Goal: Task Accomplishment & Management: Complete application form

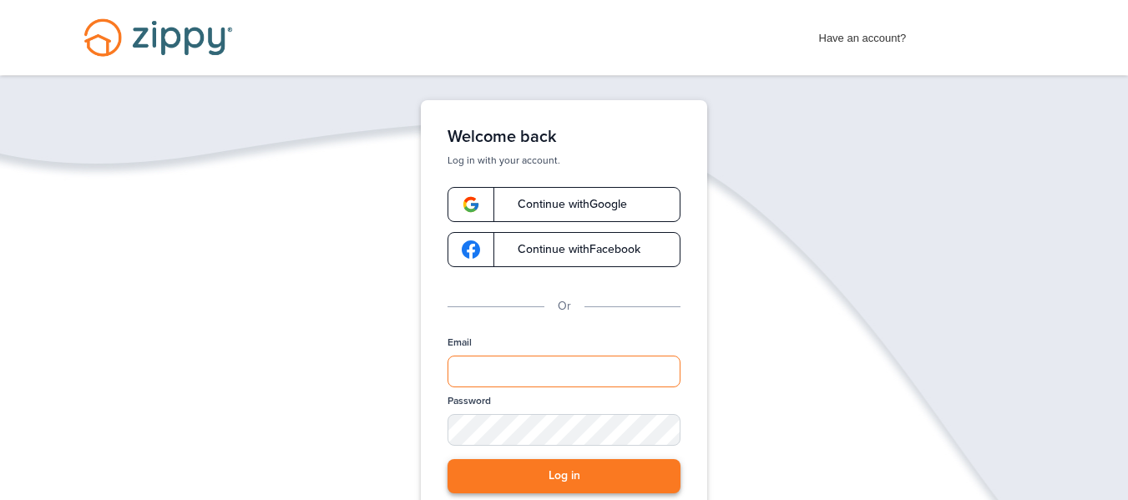
type input "**********"
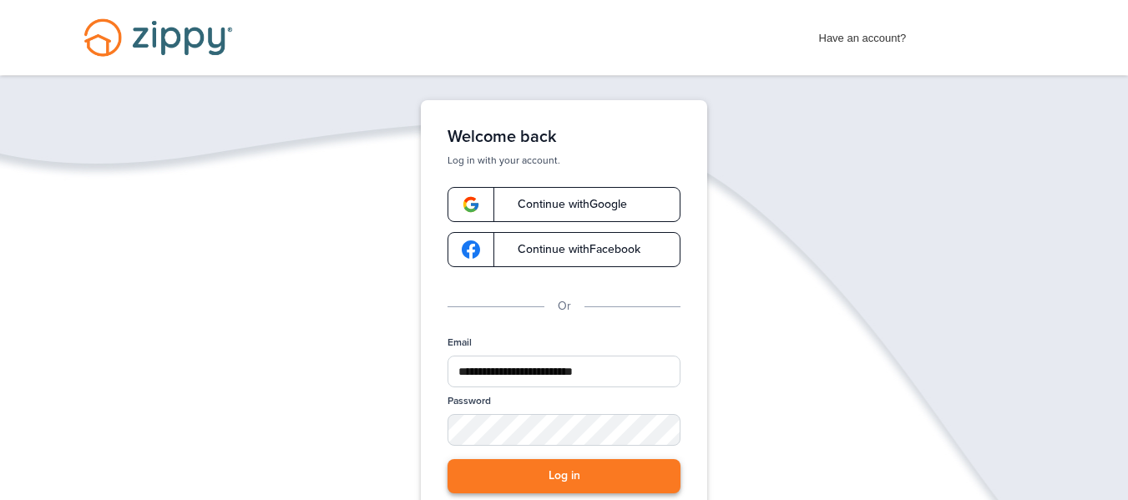
click at [543, 473] on button "Log in" at bounding box center [563, 476] width 233 height 34
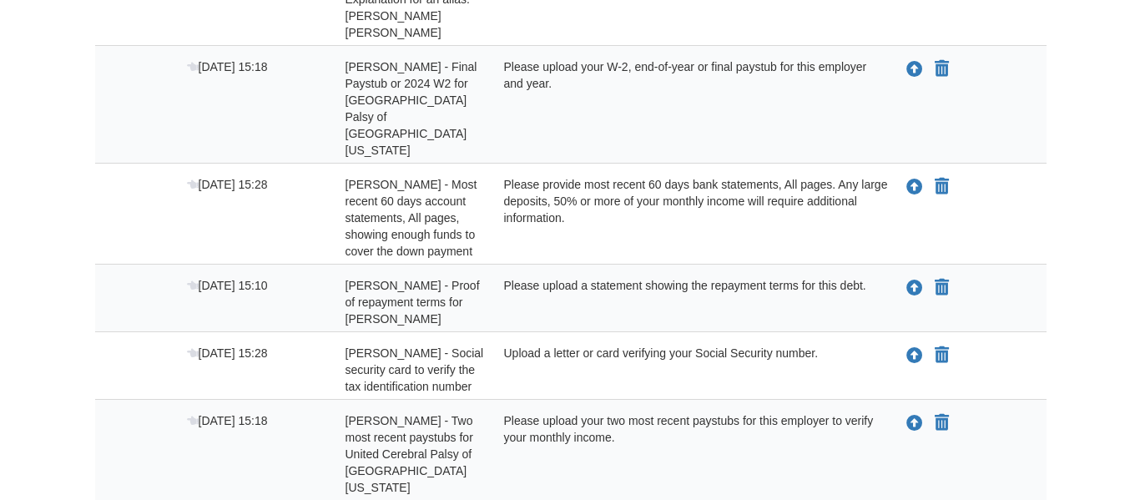
scroll to position [475, 0]
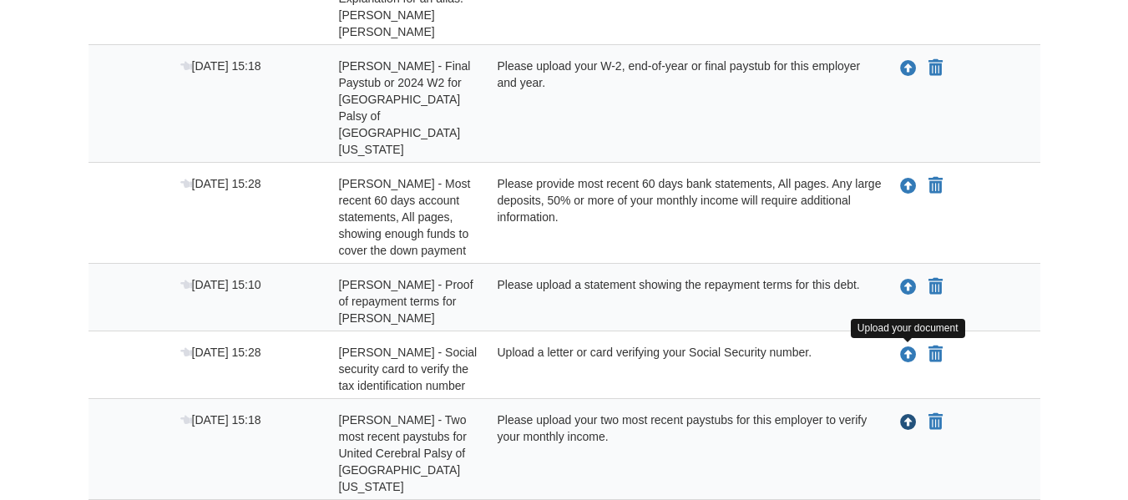
click at [909, 415] on icon "Upload Hailey Rose - Two most recent paystubs for United Cerebral Palsy of West…" at bounding box center [908, 423] width 17 height 17
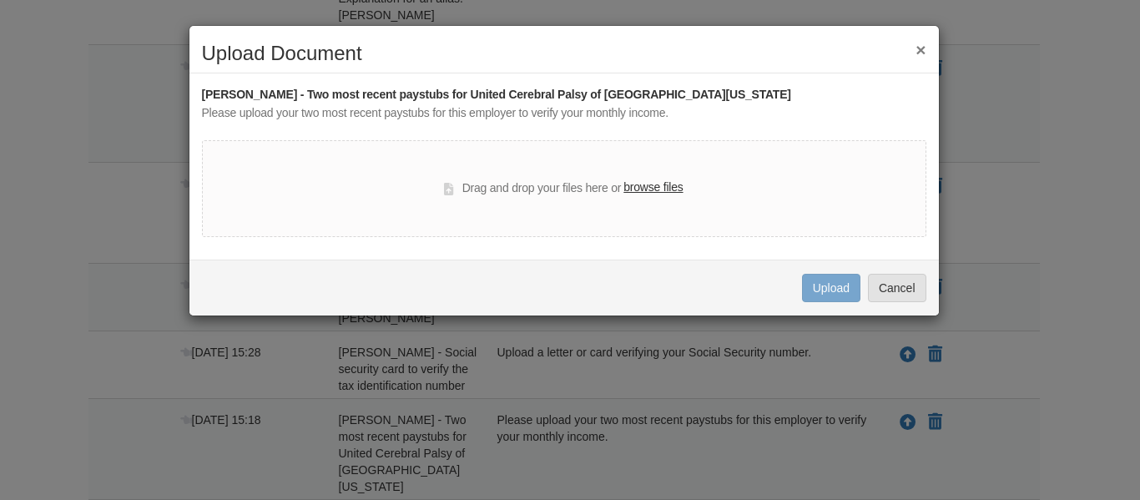
click at [649, 184] on label "browse files" at bounding box center [653, 188] width 59 height 18
click at [0, 0] on input "browse files" at bounding box center [0, 0] width 0 height 0
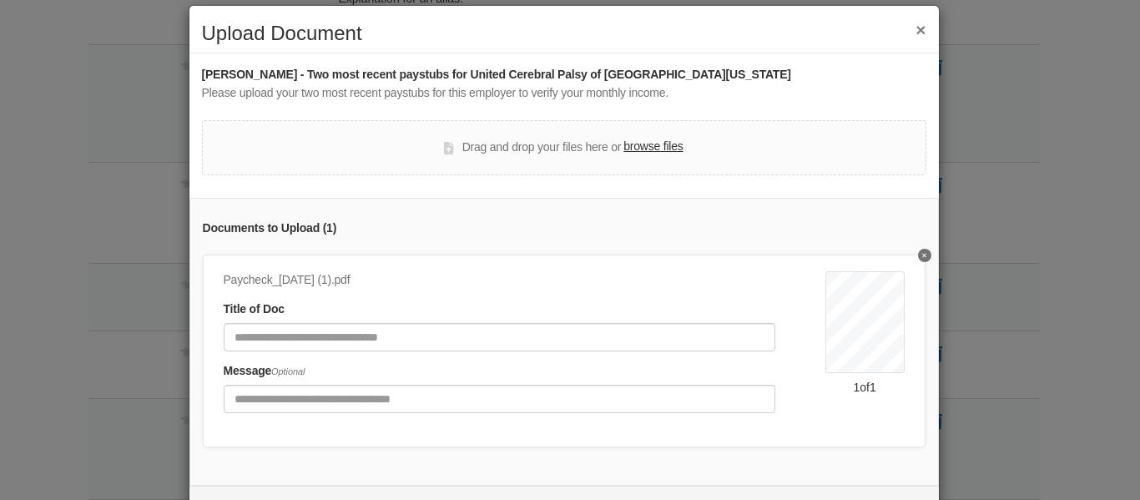
scroll to position [21, 0]
click at [385, 160] on div "Drag and drop your files here or browse files" at bounding box center [564, 146] width 725 height 55
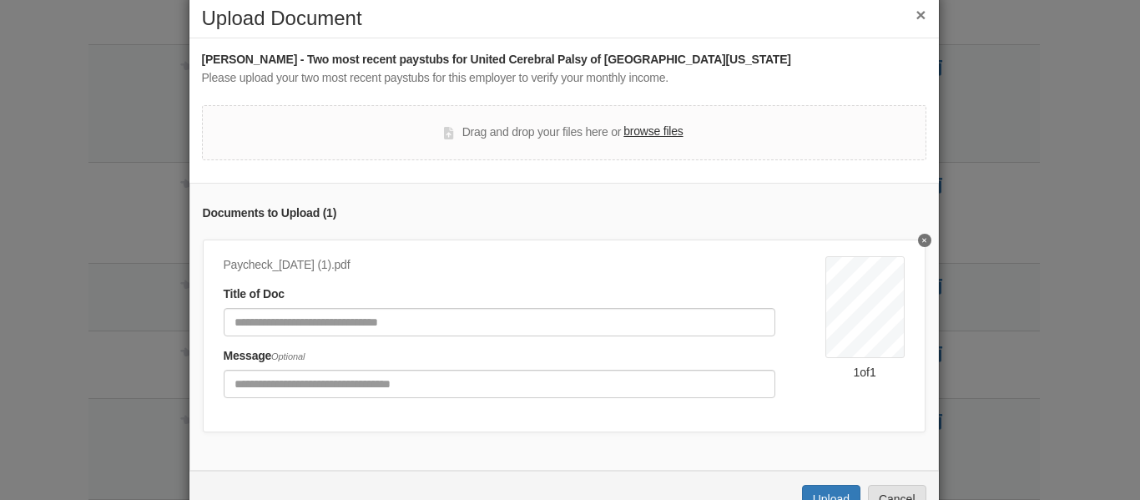
scroll to position [36, 0]
click at [643, 129] on label "browse files" at bounding box center [653, 131] width 59 height 18
click at [0, 0] on input "browse files" at bounding box center [0, 0] width 0 height 0
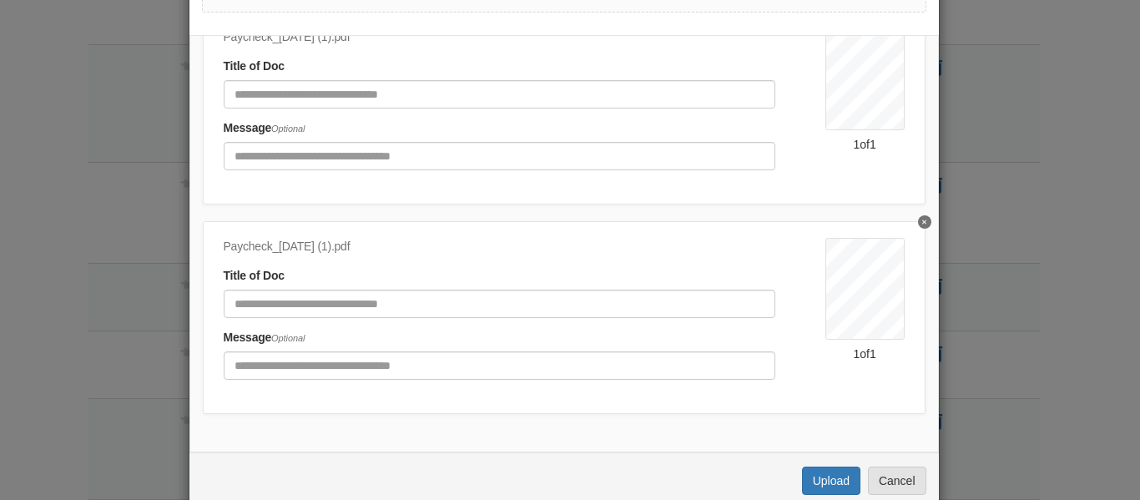
scroll to position [217, 0]
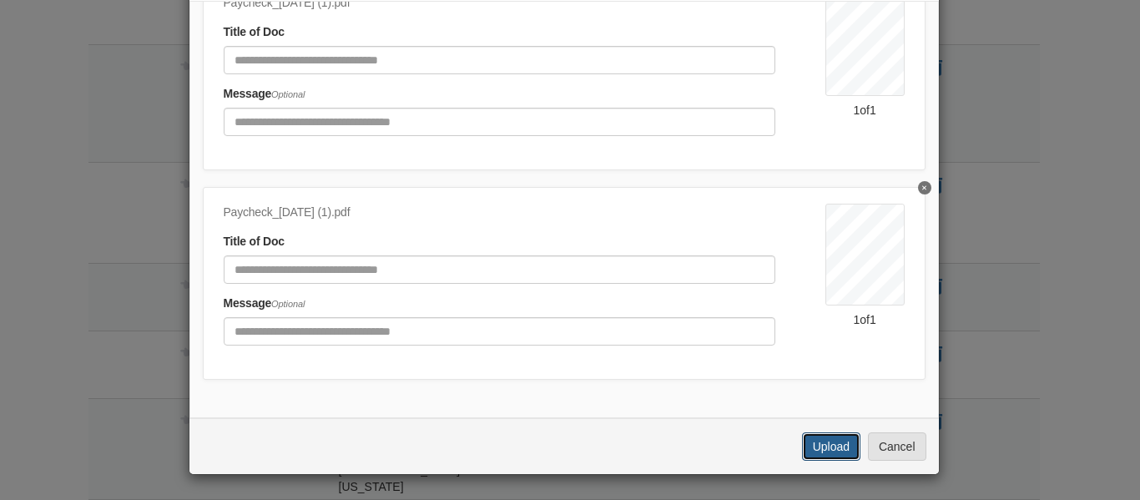
click at [815, 443] on button "Upload" at bounding box center [831, 446] width 58 height 28
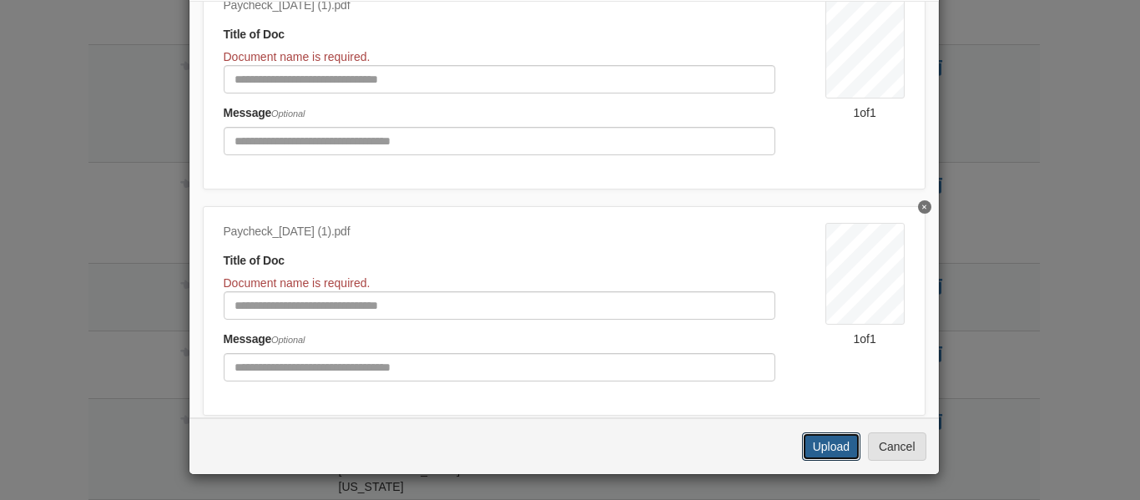
scroll to position [78, 0]
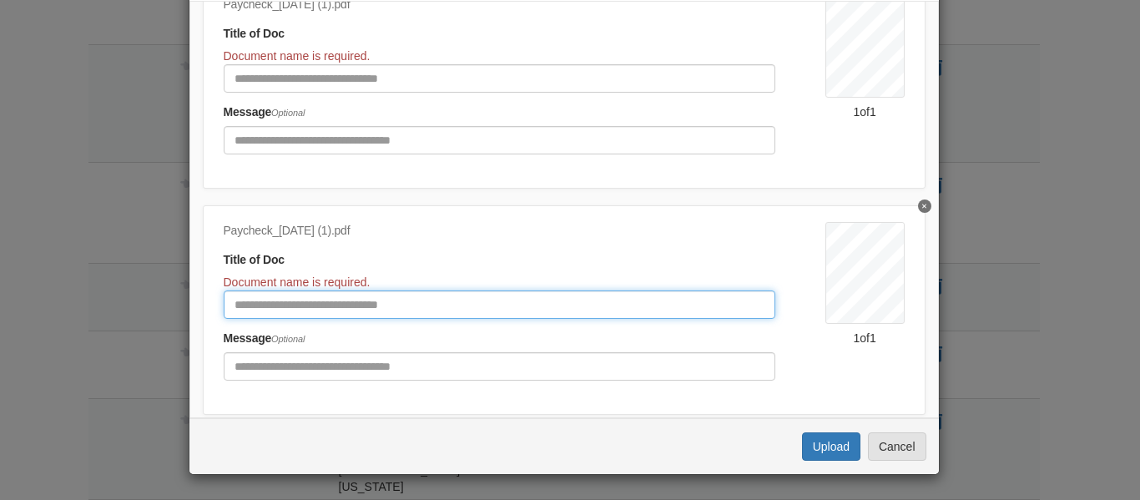
click at [461, 310] on input "Document Title" at bounding box center [500, 304] width 552 height 28
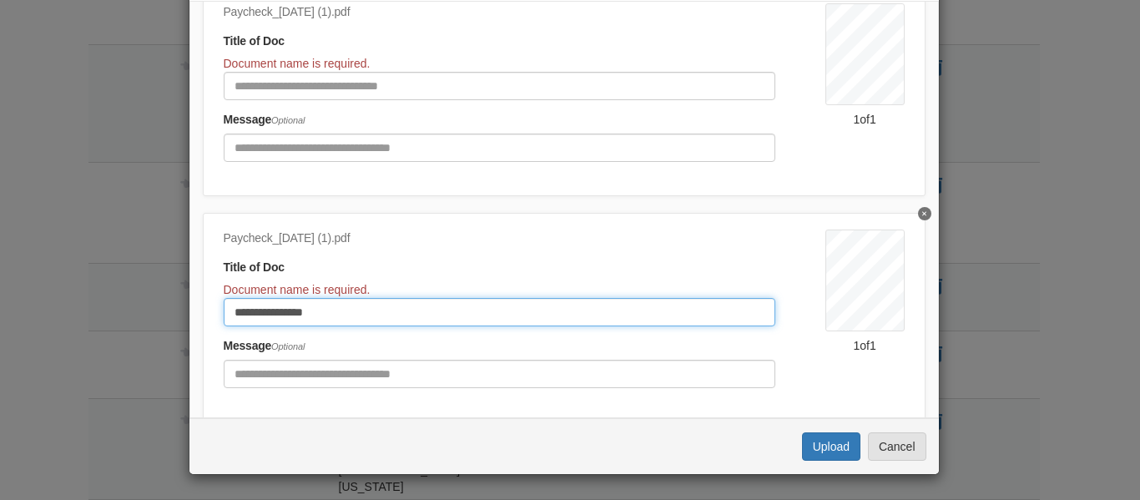
scroll to position [0, 0]
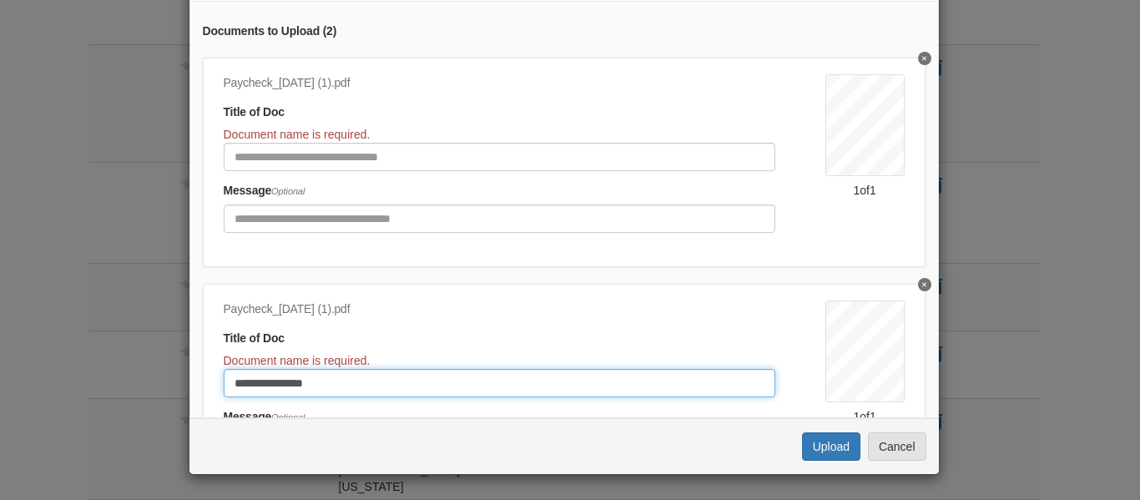
type input "**********"
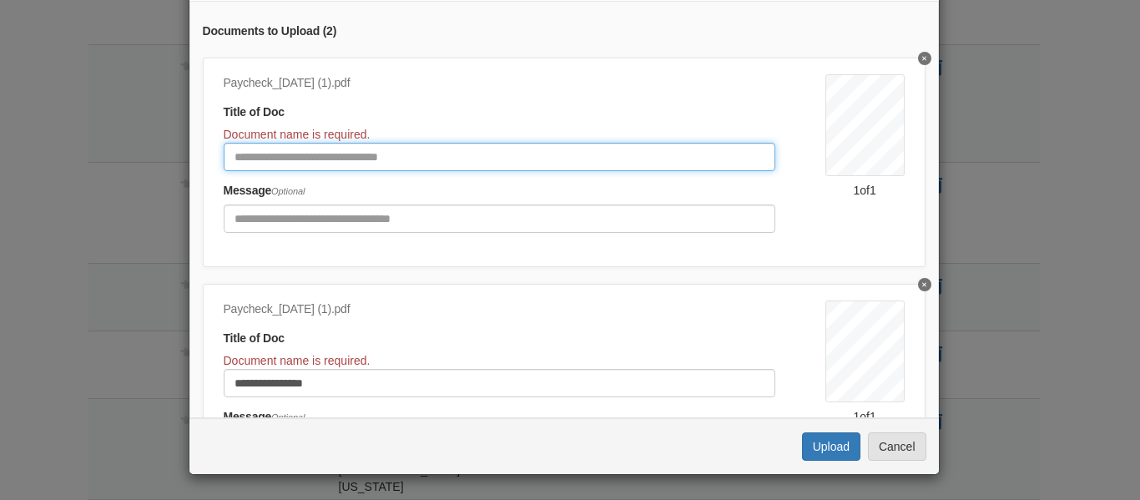
click at [411, 149] on input "Document Title" at bounding box center [500, 157] width 552 height 28
type input "**********"
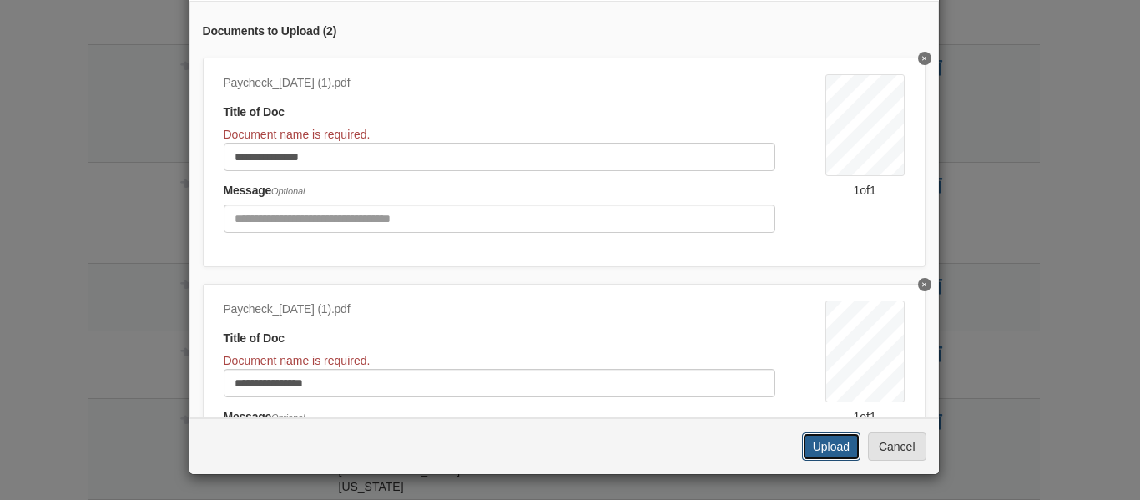
click at [811, 453] on button "Upload" at bounding box center [831, 446] width 58 height 28
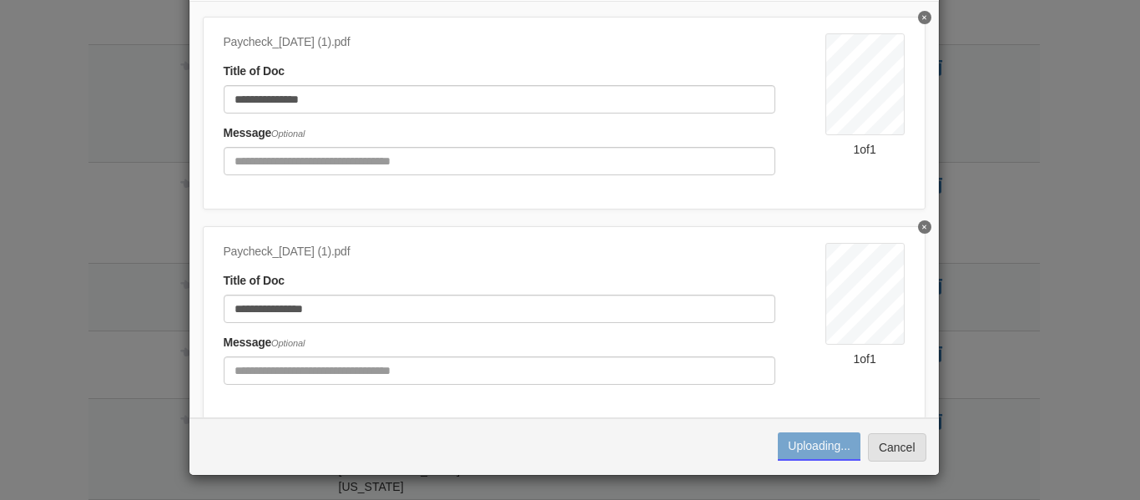
scroll to position [42, 0]
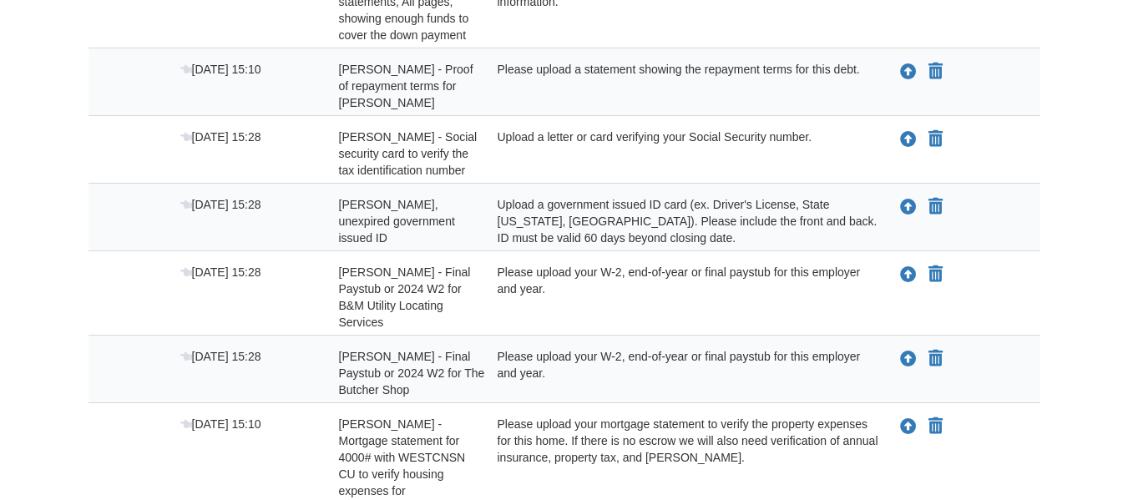
scroll to position [691, 0]
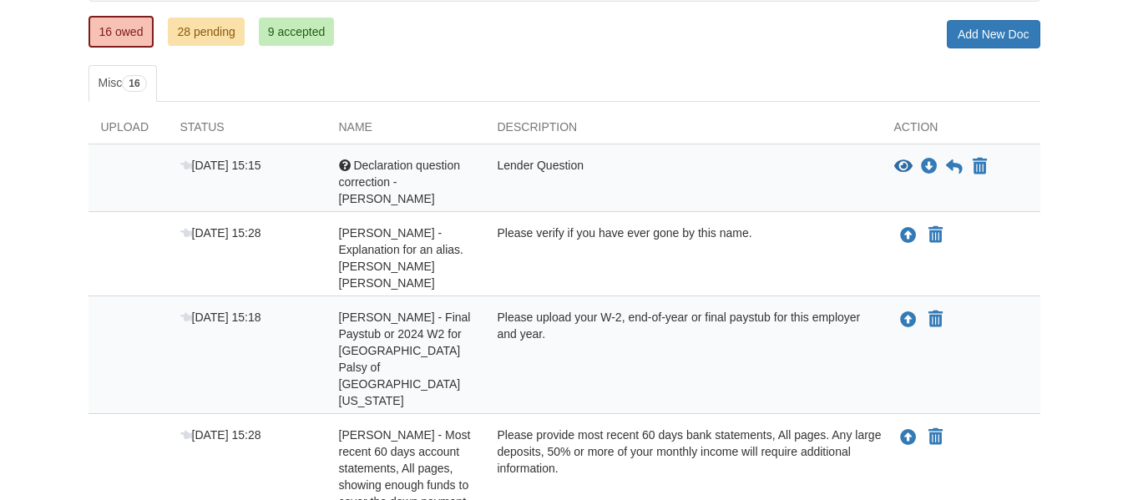
scroll to position [223, 0]
